Goal: Task Accomplishment & Management: Manage account settings

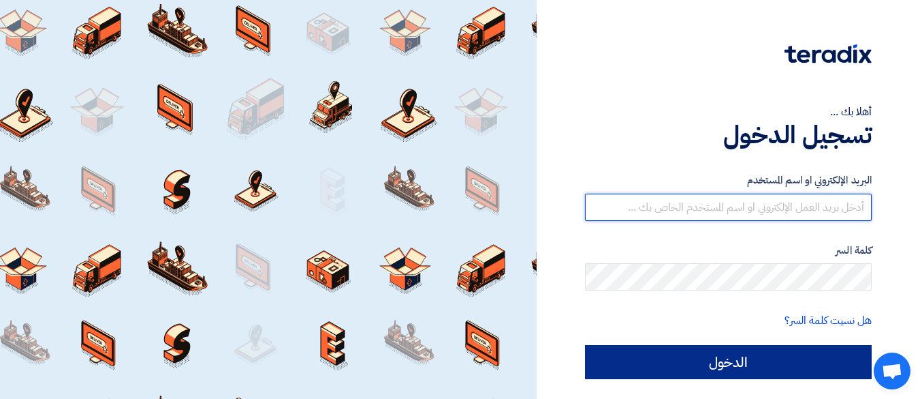
type input "[EMAIL_ADDRESS][DOMAIN_NAME]"
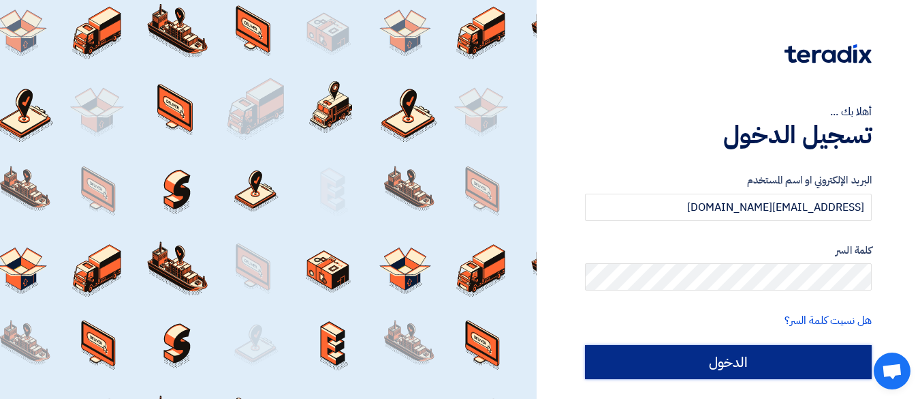
click at [664, 355] on input "الدخول" at bounding box center [728, 362] width 287 height 34
